Goal: Task Accomplishment & Management: Manage account settings

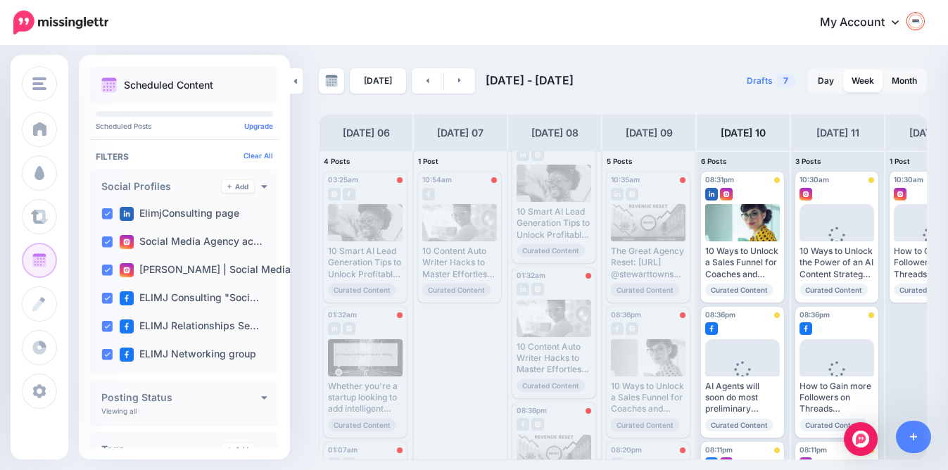
scroll to position [41, 0]
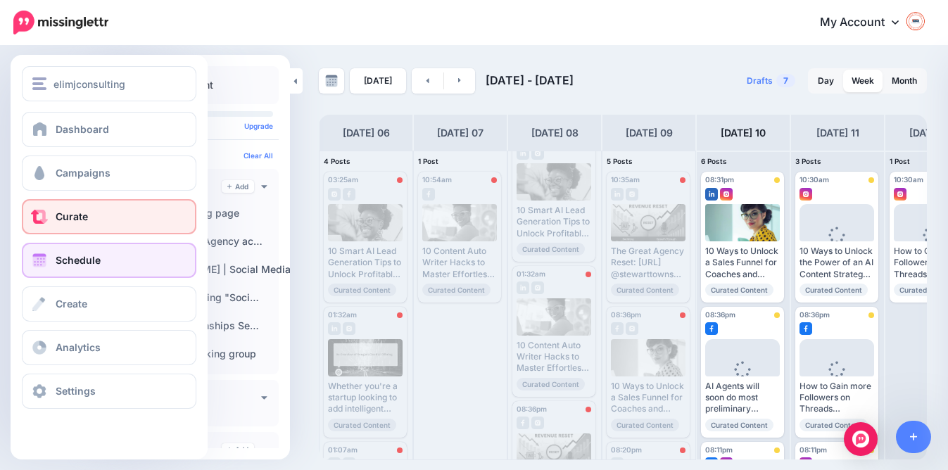
click at [76, 209] on link "Curate" at bounding box center [109, 216] width 175 height 35
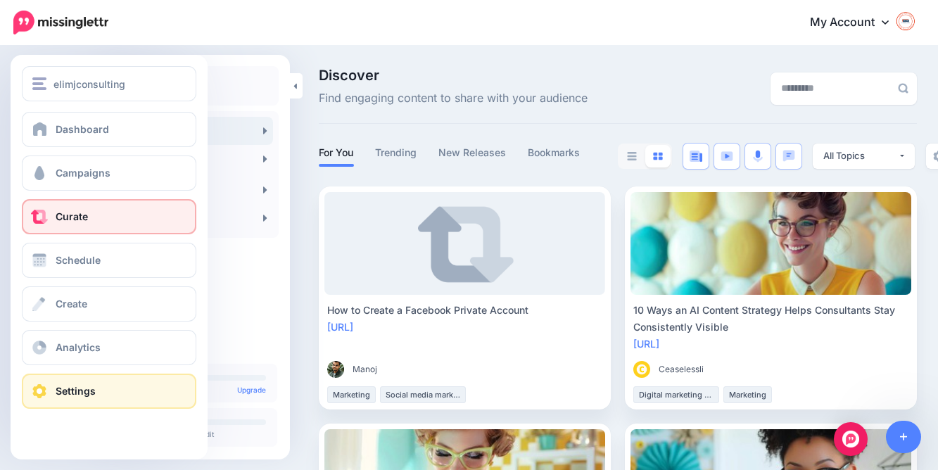
click at [68, 389] on span "Settings" at bounding box center [76, 391] width 40 height 12
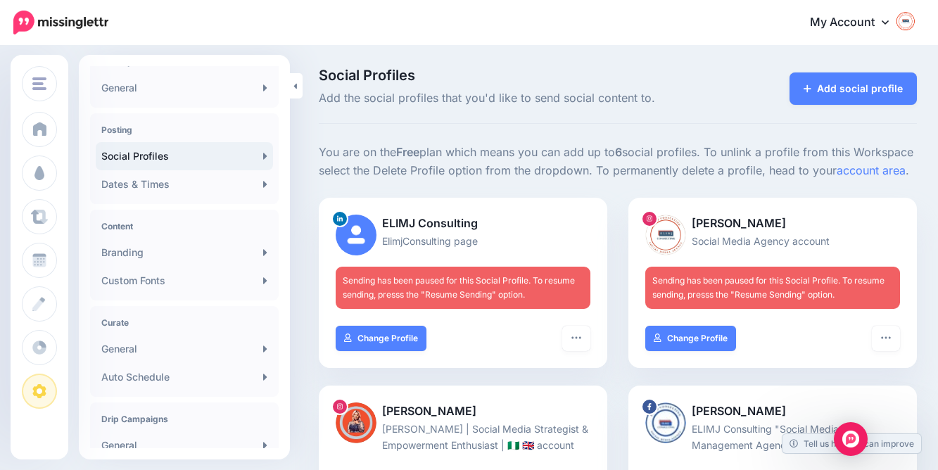
scroll to position [89, 0]
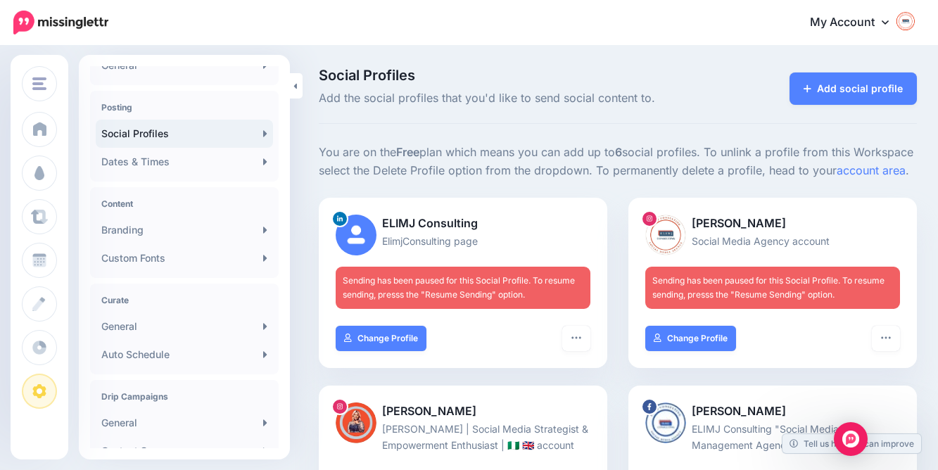
click at [137, 304] on h4 "Curate" at bounding box center [184, 300] width 166 height 11
click at [128, 304] on h4 "Curate" at bounding box center [184, 300] width 166 height 11
click at [241, 329] on link "General" at bounding box center [184, 327] width 177 height 28
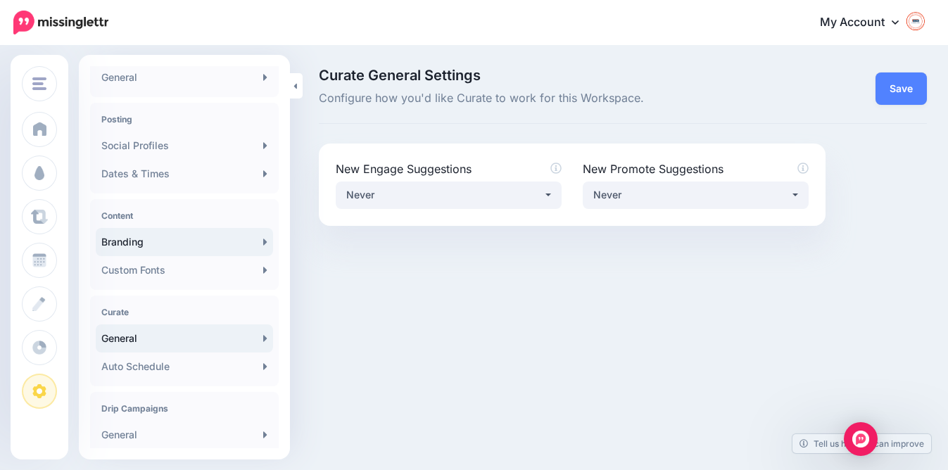
scroll to position [82, 0]
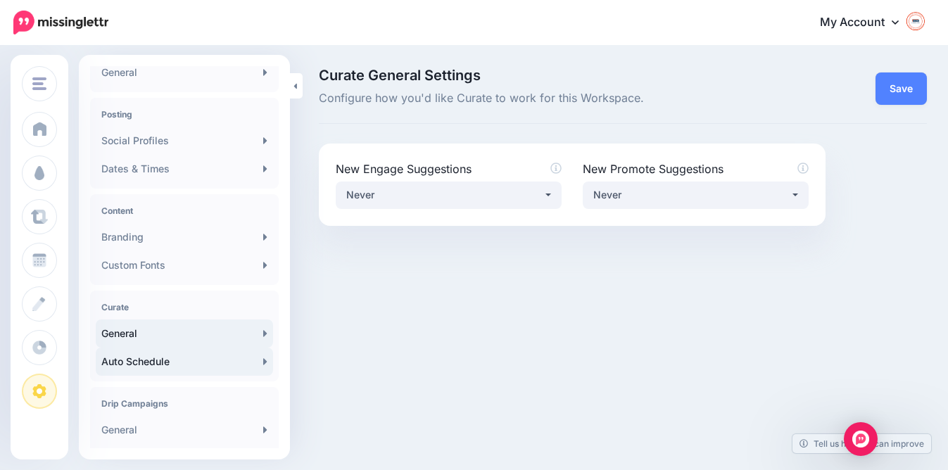
click at [172, 376] on link "Auto Schedule" at bounding box center [184, 362] width 177 height 28
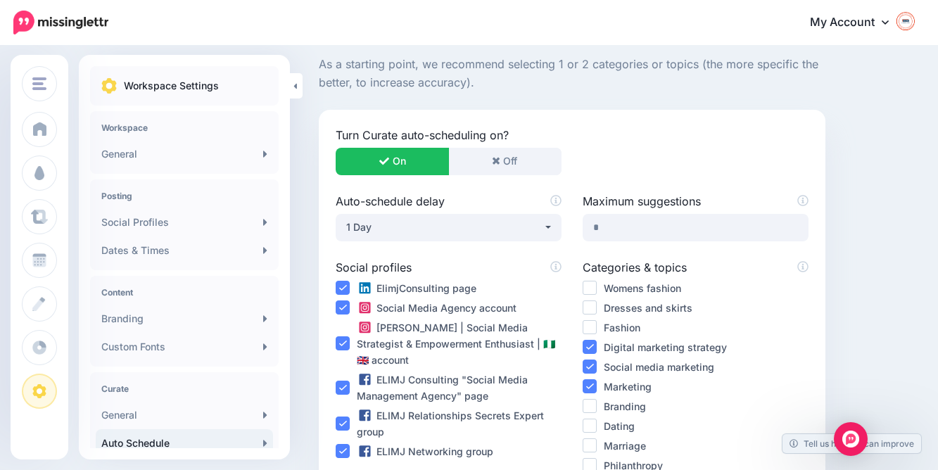
scroll to position [149, 0]
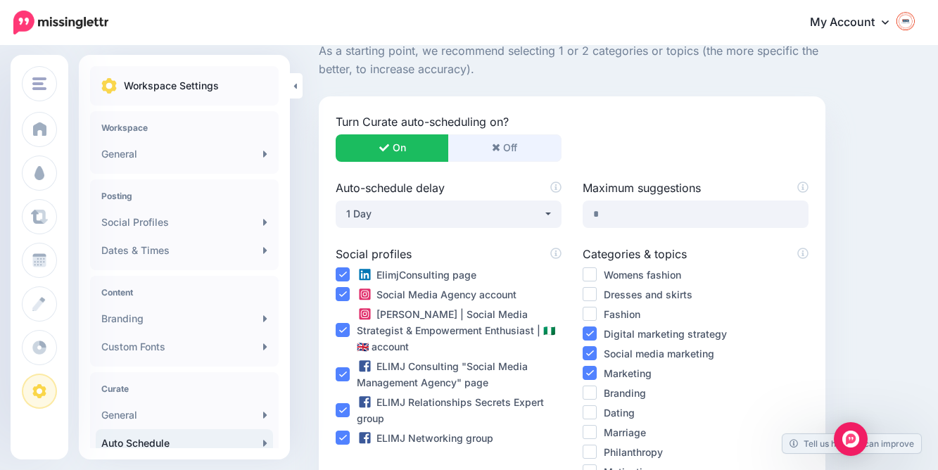
click at [527, 143] on button "Off" at bounding box center [504, 147] width 113 height 27
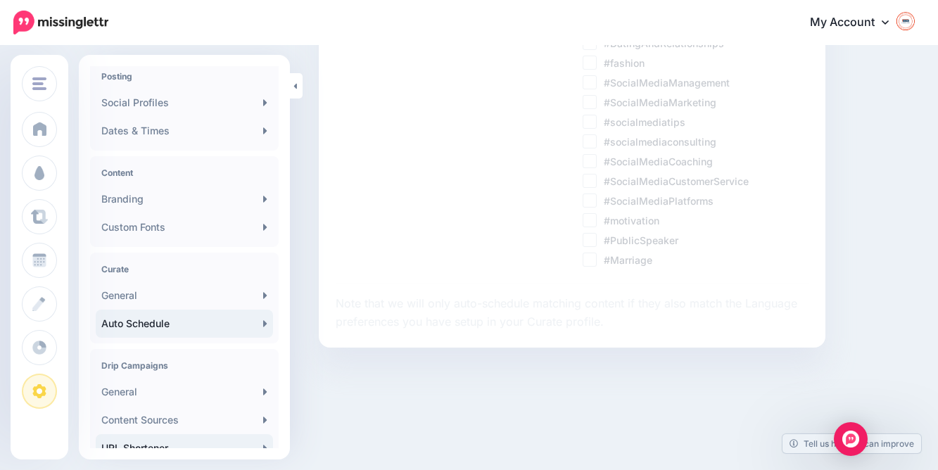
scroll to position [55, 0]
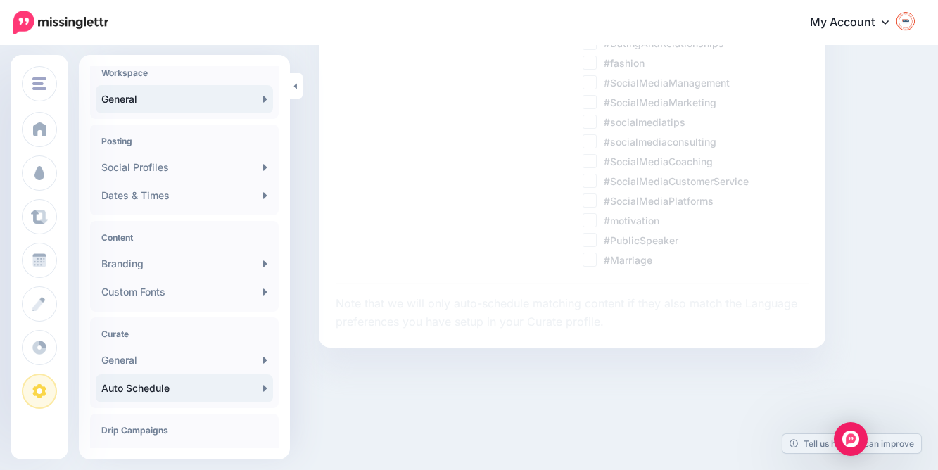
click at [197, 103] on link "General" at bounding box center [184, 99] width 177 height 28
